Goal: Task Accomplishment & Management: Manage account settings

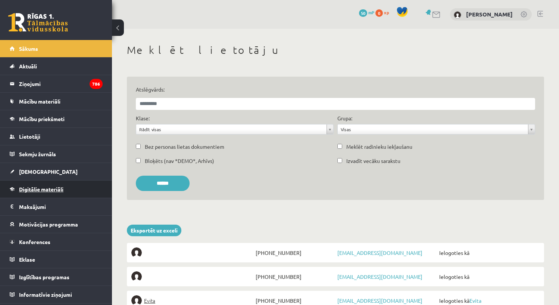
click at [40, 190] on span "Digitālie materiāli" at bounding box center [41, 188] width 44 height 7
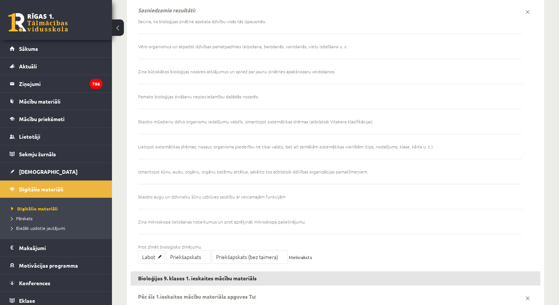
scroll to position [674, 0]
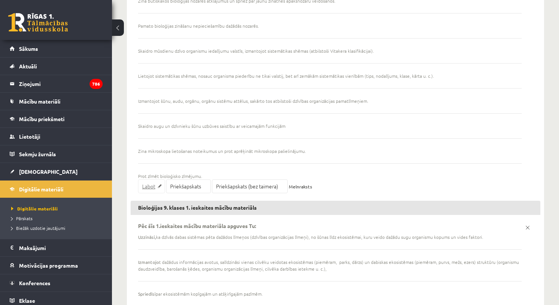
click at [149, 189] on link "Labot" at bounding box center [151, 186] width 27 height 14
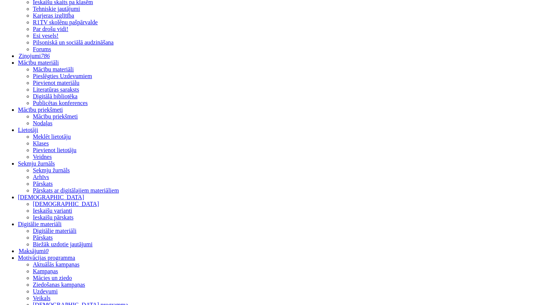
scroll to position [104, 0]
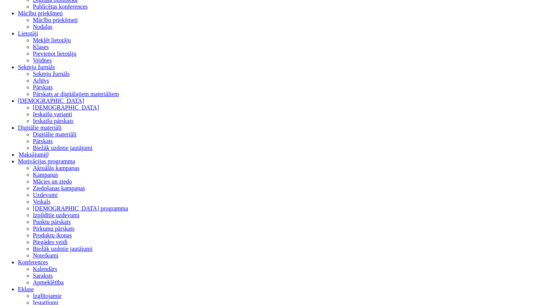
scroll to position [241, 0]
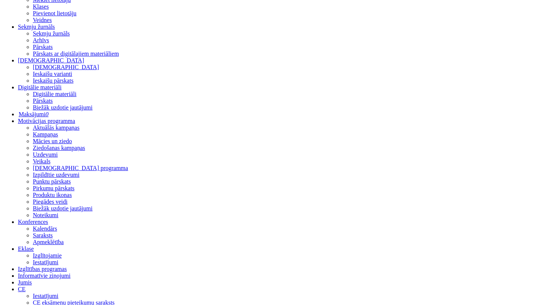
type input "**********"
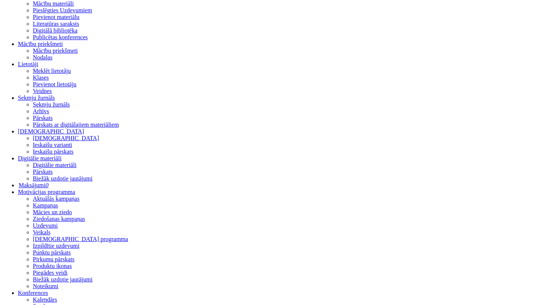
scroll to position [176, 0]
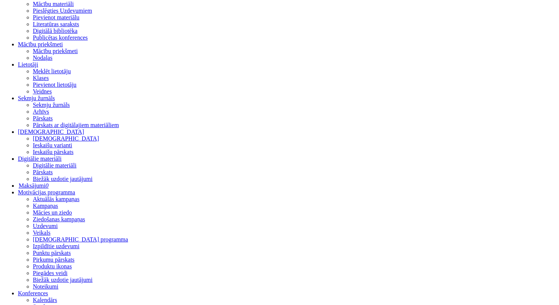
scroll to position [163, 0]
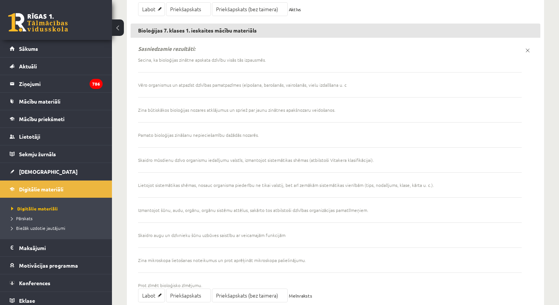
scroll to position [367, 0]
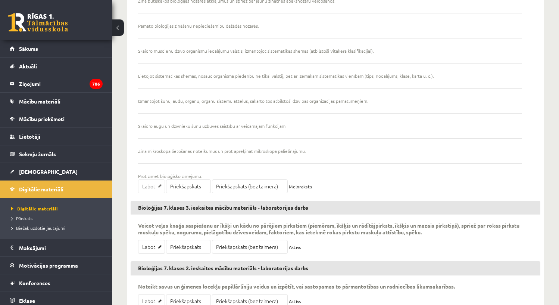
click at [144, 187] on link "Labot" at bounding box center [151, 186] width 27 height 14
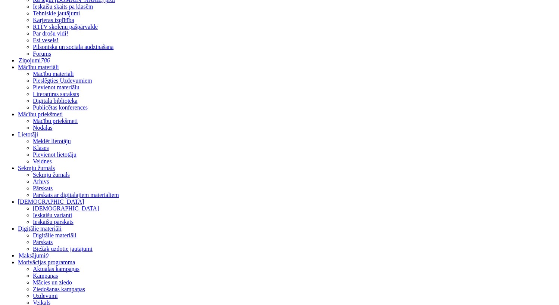
scroll to position [104, 0]
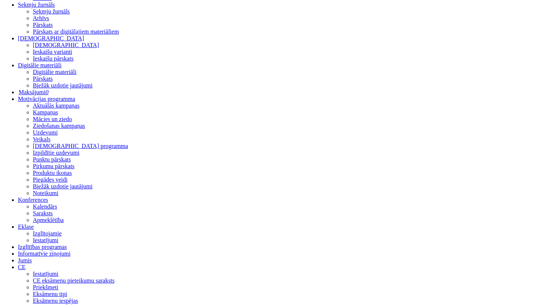
scroll to position [0, 0]
